Goal: Information Seeking & Learning: Learn about a topic

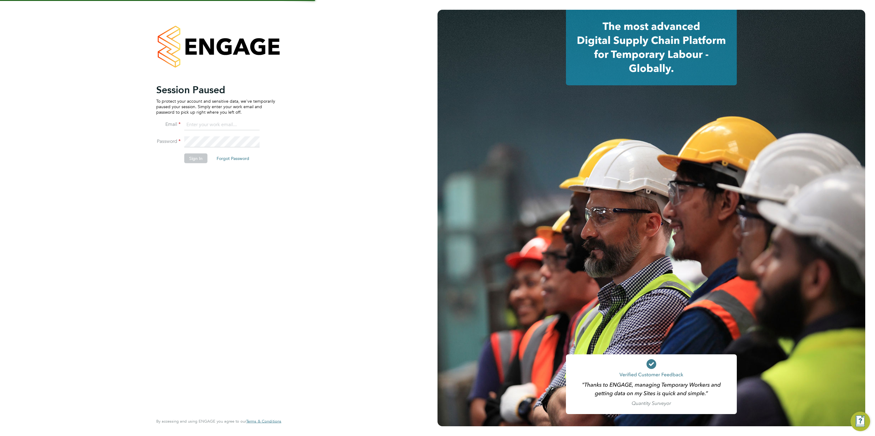
type input "chloe@protechltd.co.uk"
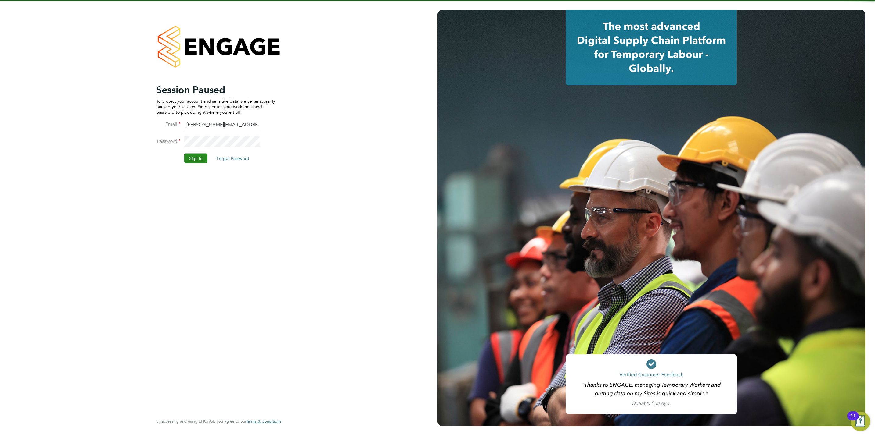
click at [184, 161] on button "Sign In" at bounding box center [195, 159] width 23 height 10
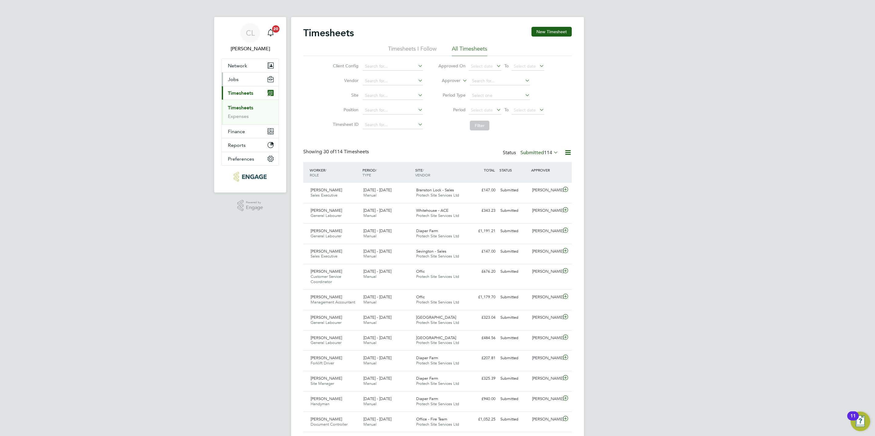
click at [244, 81] on button "Jobs" at bounding box center [250, 79] width 57 height 13
click at [242, 103] on link "Vacancies" at bounding box center [239, 103] width 22 height 6
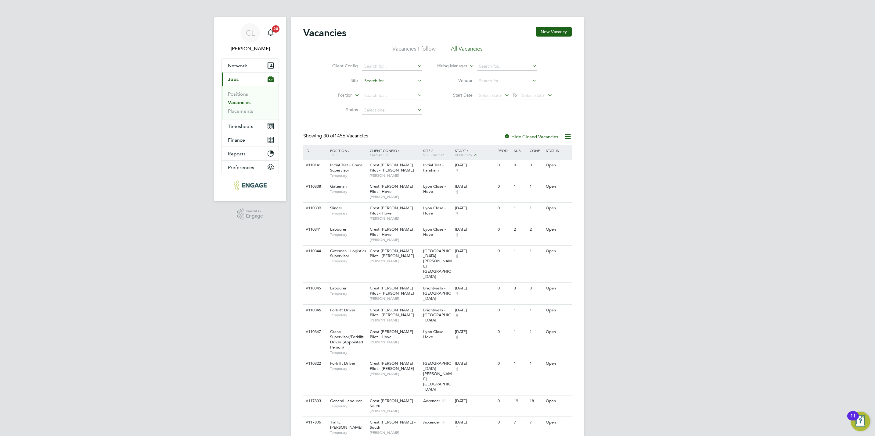
click at [371, 83] on input at bounding box center [392, 81] width 60 height 9
drag, startPoint x: 313, startPoint y: 132, endPoint x: 336, endPoint y: 123, distance: 24.6
click at [371, 113] on input at bounding box center [392, 110] width 60 height 9
click at [373, 120] on li "Unapproved" at bounding box center [391, 119] width 61 height 8
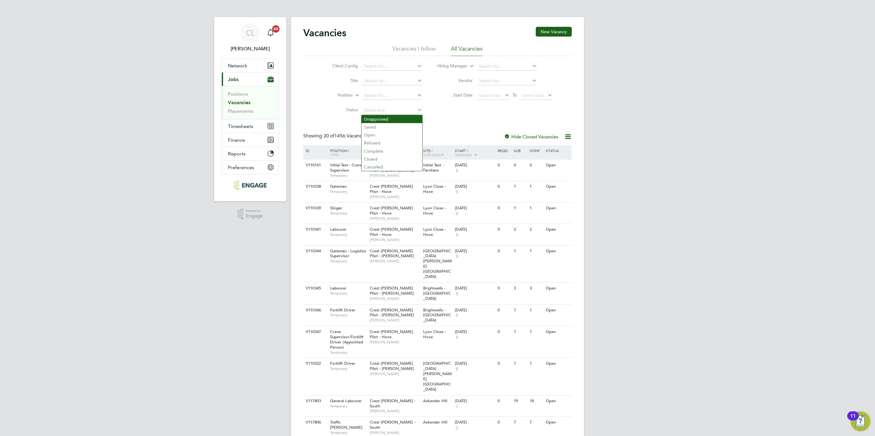
type input "Unapproved"
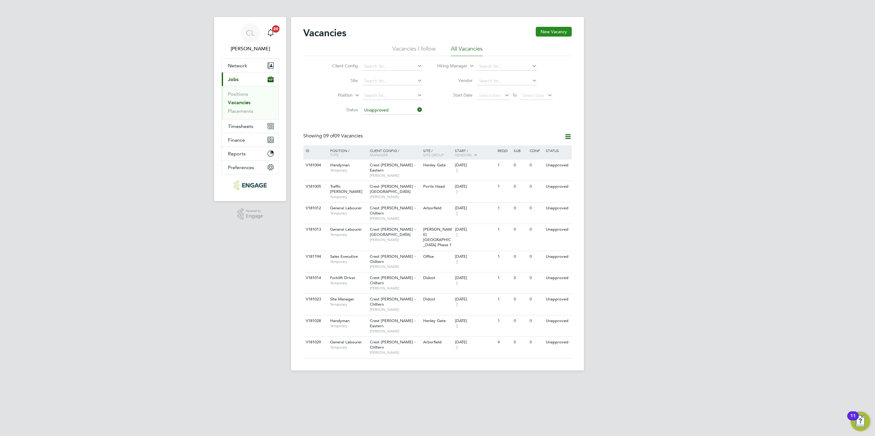
click at [547, 33] on button "New Vacancy" at bounding box center [553, 32] width 36 height 10
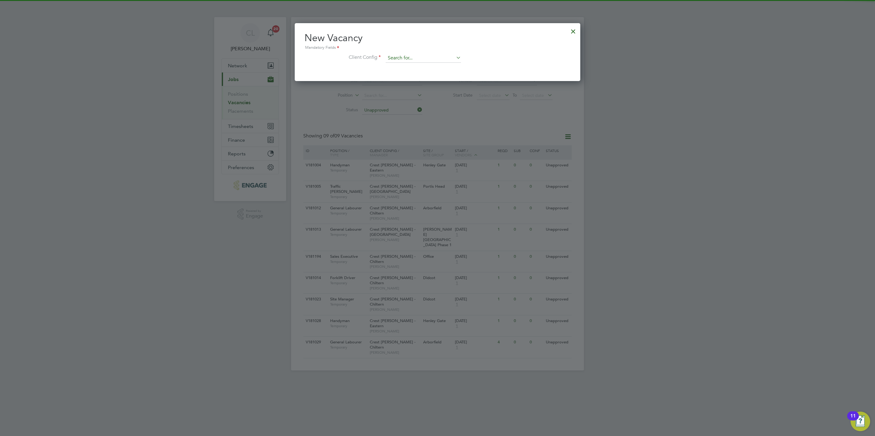
click at [398, 61] on input at bounding box center [422, 58] width 75 height 9
click at [571, 30] on div at bounding box center [572, 29] width 11 height 11
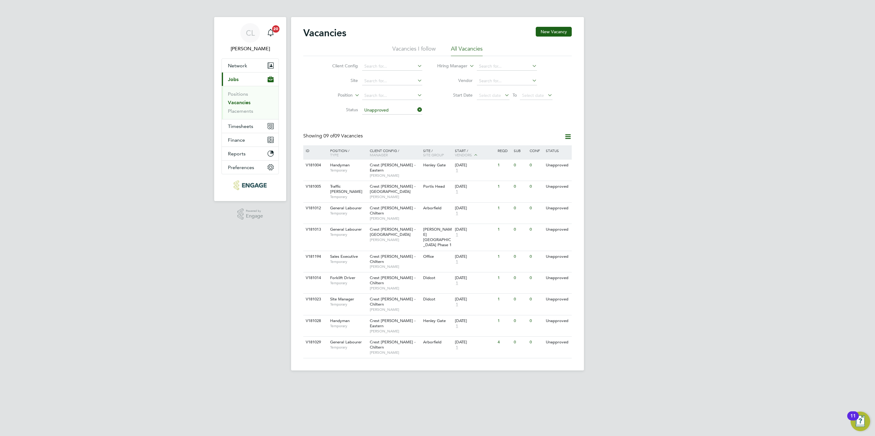
click at [844, 308] on div "CL Chloe Lyons Notifications 20 Applications: Network Team Members Businesses S…" at bounding box center [437, 190] width 875 height 381
click at [416, 112] on icon at bounding box center [416, 110] width 0 height 9
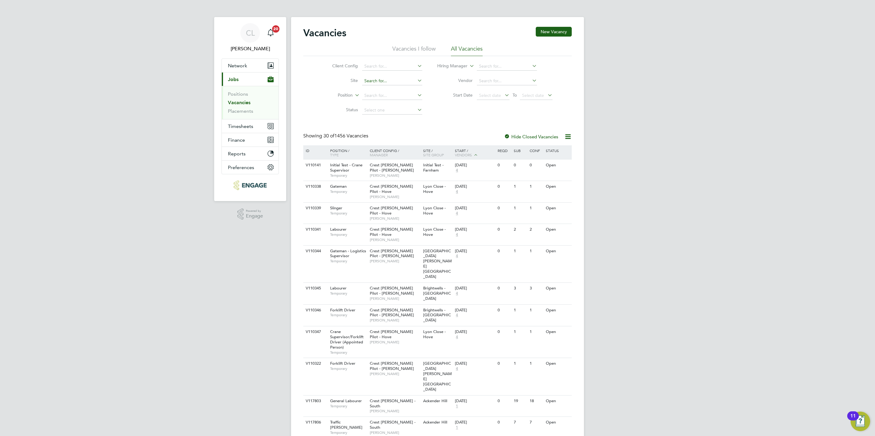
click at [390, 84] on input at bounding box center [392, 81] width 60 height 9
click at [392, 138] on li "White house - ACE" at bounding box center [411, 138] width 100 height 8
type input "Whitehouse - ACE"
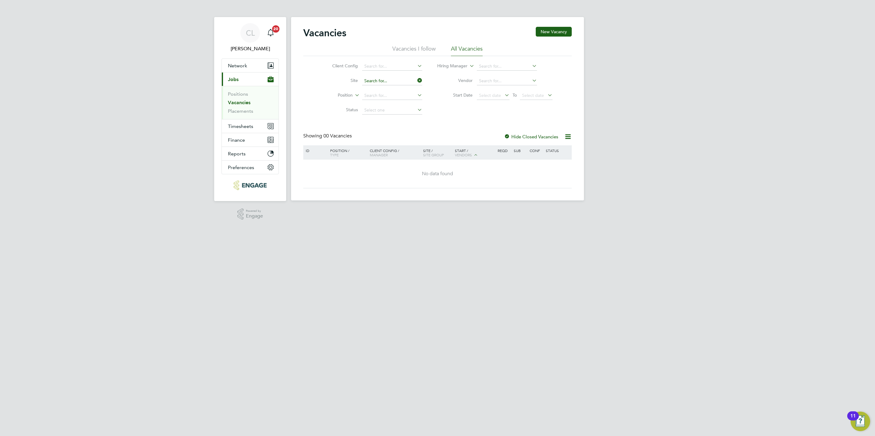
click at [409, 80] on input at bounding box center [392, 81] width 60 height 9
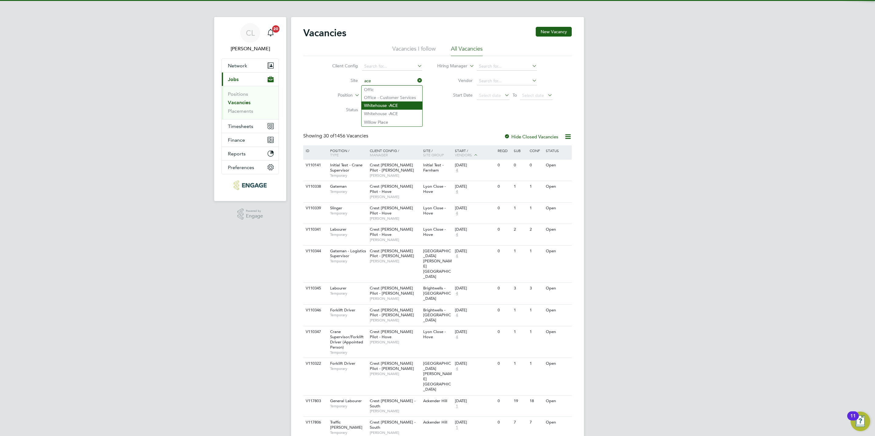
click at [401, 103] on li "Whitehouse - ACE" at bounding box center [391, 106] width 61 height 8
type input "Whitehouse - ACE"
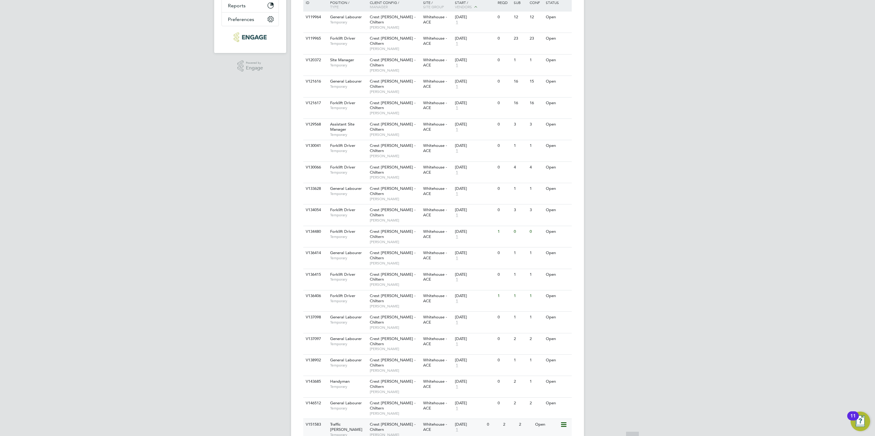
scroll to position [279, 0]
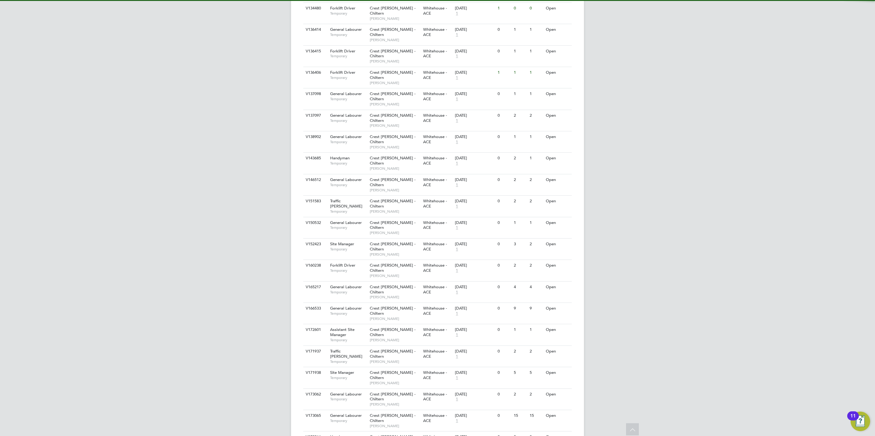
scroll to position [434, 0]
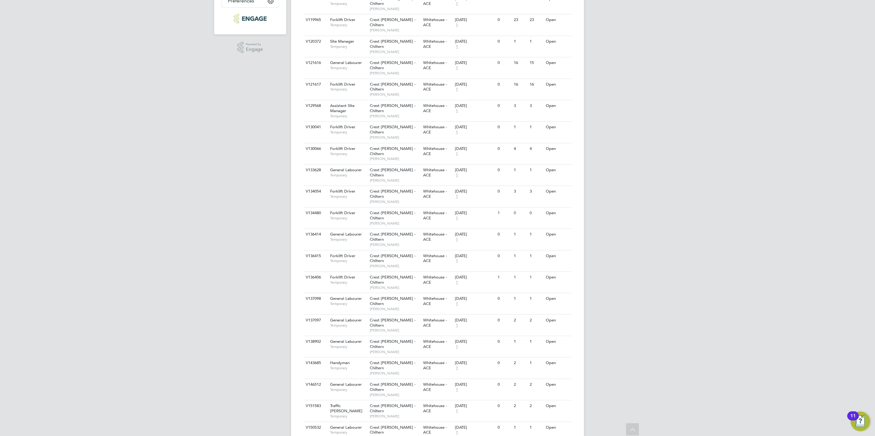
scroll to position [0, 0]
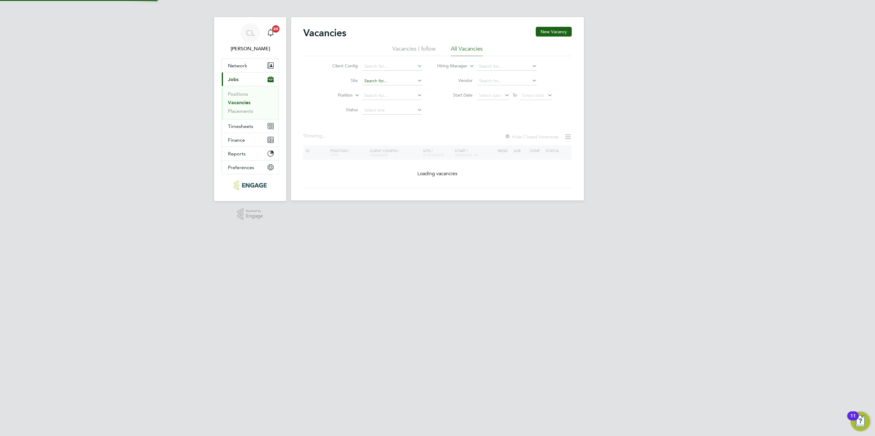
click at [381, 77] on input at bounding box center [392, 81] width 60 height 9
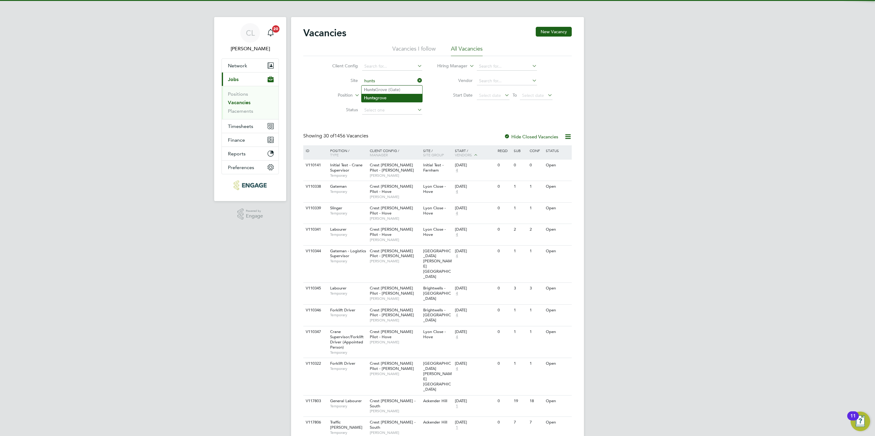
click at [386, 99] on li "Hunts grove" at bounding box center [391, 98] width 61 height 8
type input "Huntsgrove"
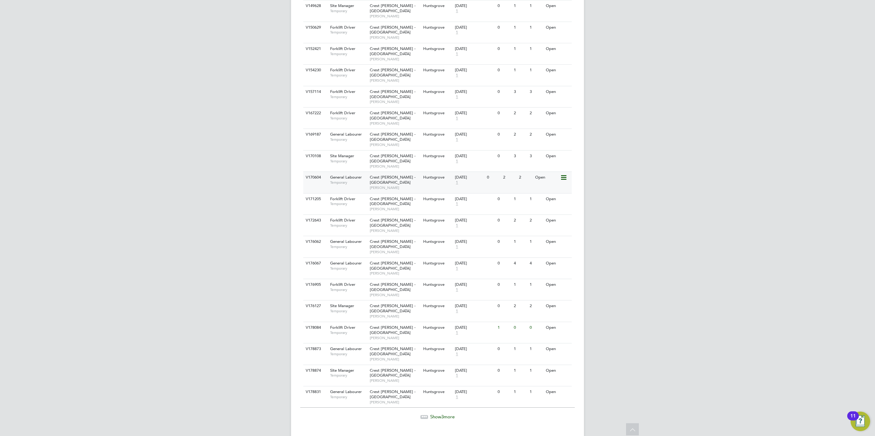
scroll to position [412, 0]
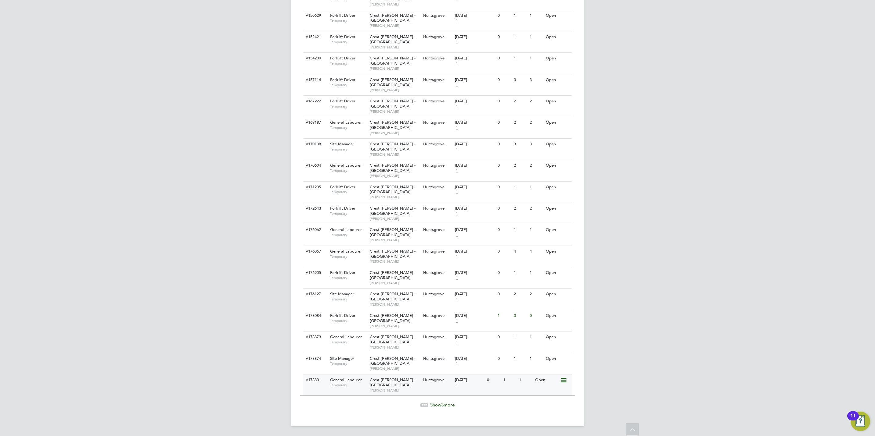
click at [413, 383] on div "Crest Nicholson - South West Toby Andrews" at bounding box center [394, 385] width 53 height 21
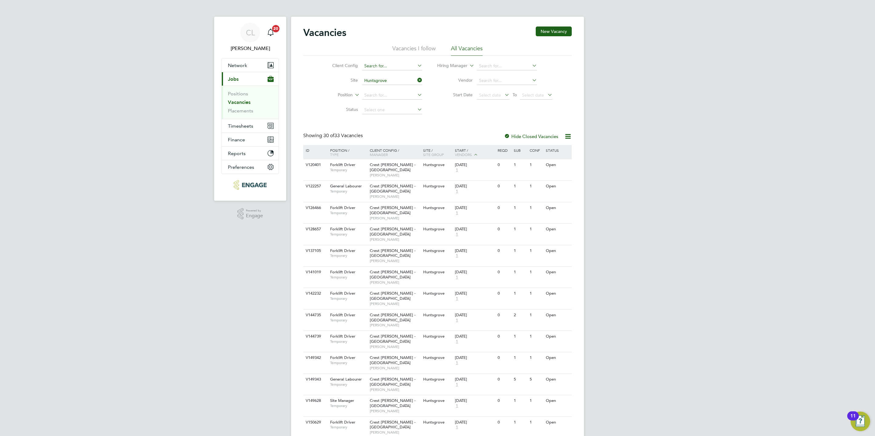
scroll to position [0, 0]
click at [380, 82] on input at bounding box center [392, 81] width 60 height 9
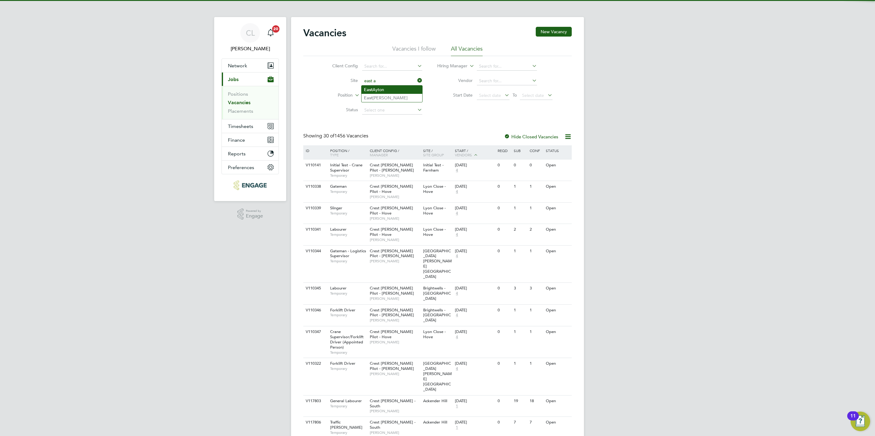
click at [385, 89] on li "E a st Ayton" at bounding box center [391, 90] width 61 height 8
type input "East Ayton"
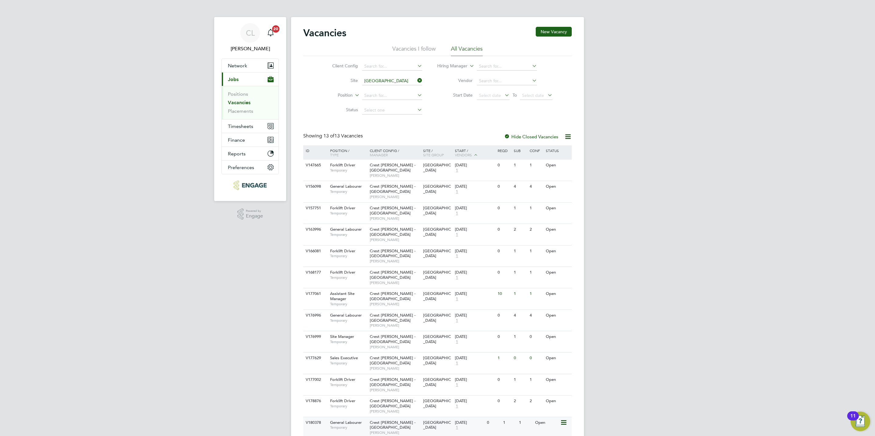
click at [372, 420] on span "Crest Nicholson - Yorkshire" at bounding box center [393, 425] width 46 height 10
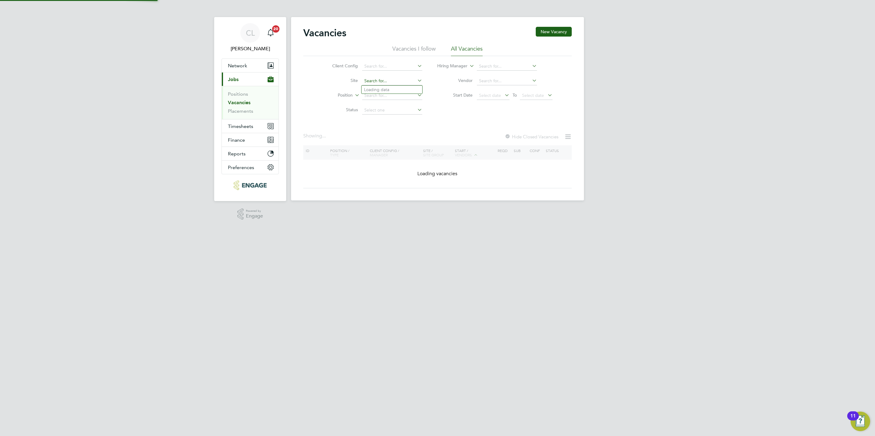
click at [390, 80] on input at bounding box center [392, 81] width 60 height 9
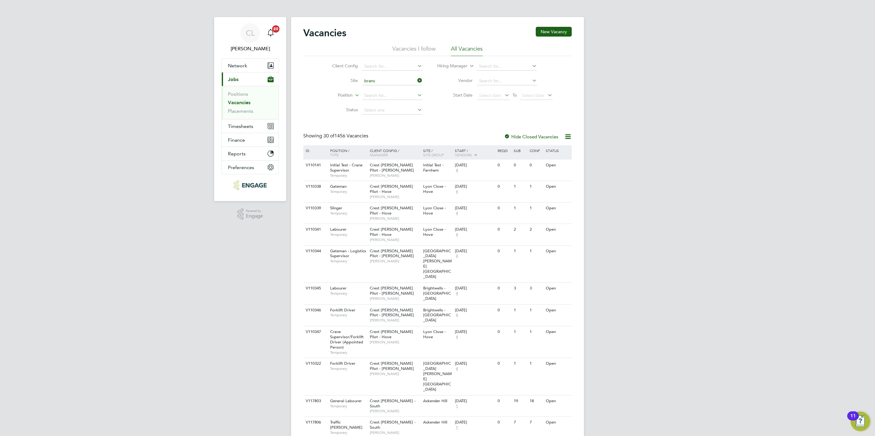
click at [417, 96] on li "Brans ton Locks" at bounding box center [391, 98] width 61 height 8
type input "Branston Locks"
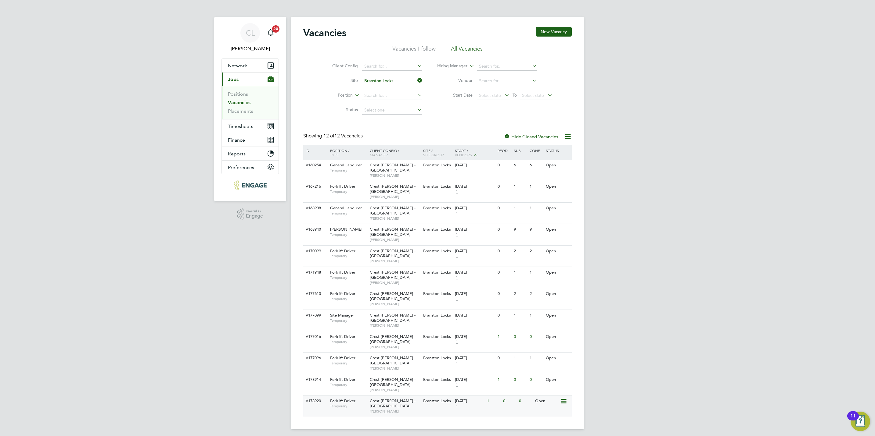
click at [417, 409] on span "Liam Krynicki" at bounding box center [395, 411] width 50 height 5
click at [392, 81] on input at bounding box center [392, 81] width 60 height 9
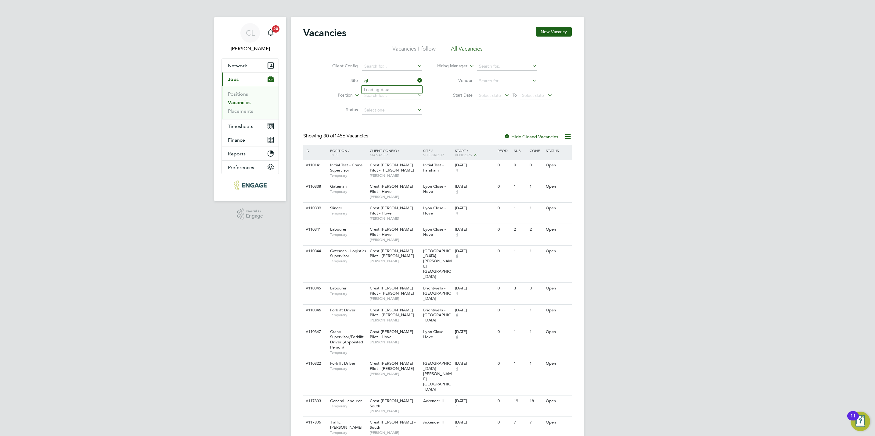
type input "g"
type input "water"
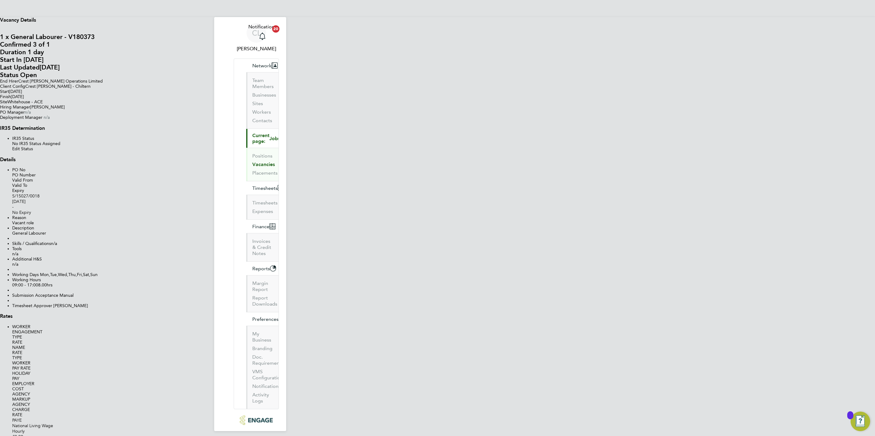
click at [12, 0] on link "All Vacancies" at bounding box center [12, 0] width 0 height 0
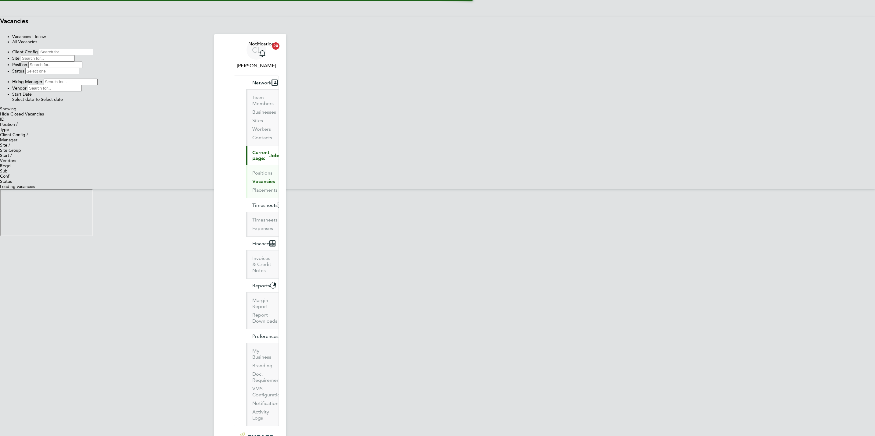
click at [75, 62] on input at bounding box center [48, 58] width 54 height 6
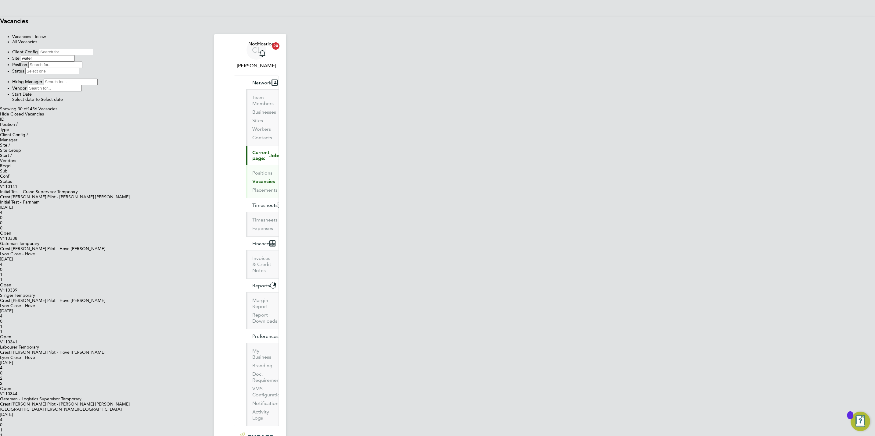
type input "Watermans Gate"
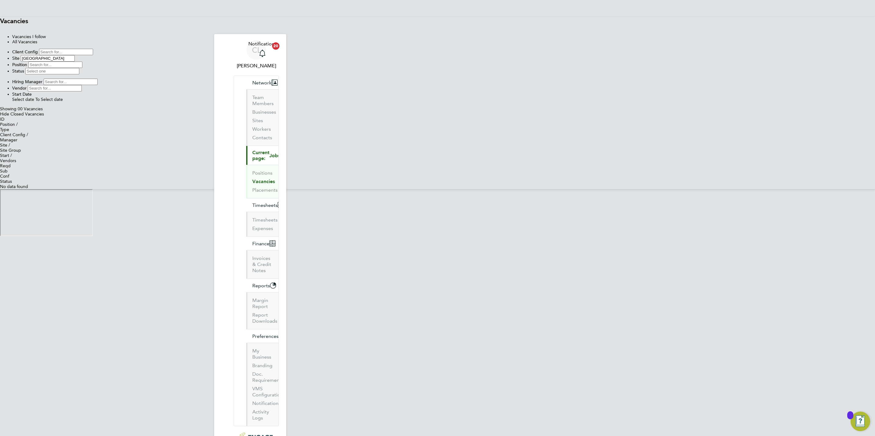
click at [394, 62] on li "Site Watermans Gate" at bounding box center [443, 58] width 862 height 6
click at [75, 62] on input at bounding box center [48, 58] width 54 height 6
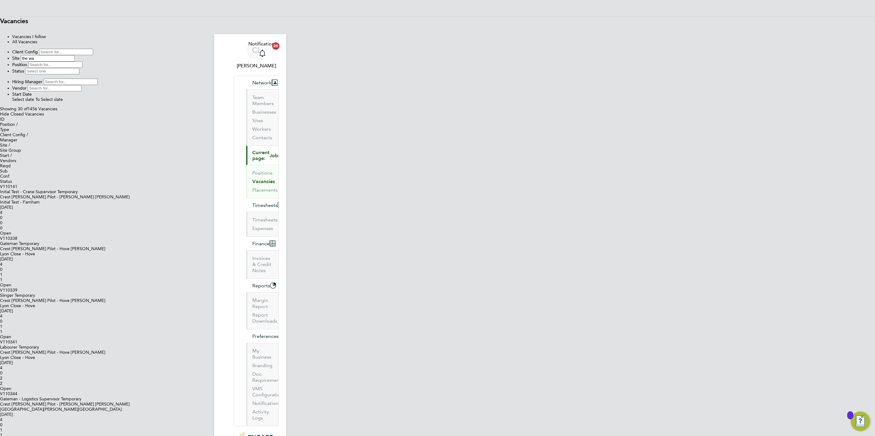
type input "The Waterfront"
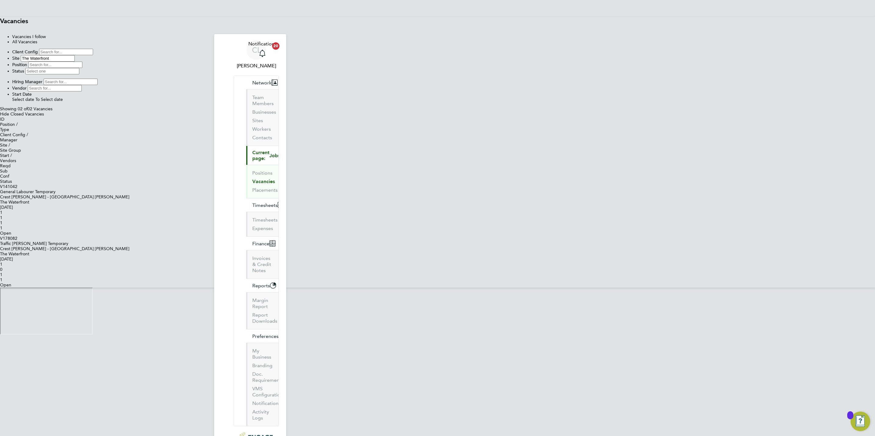
click at [406, 246] on div "Crest Nicholson - South West Neil Raaff" at bounding box center [437, 248] width 875 height 5
